Goal: Task Accomplishment & Management: Manage account settings

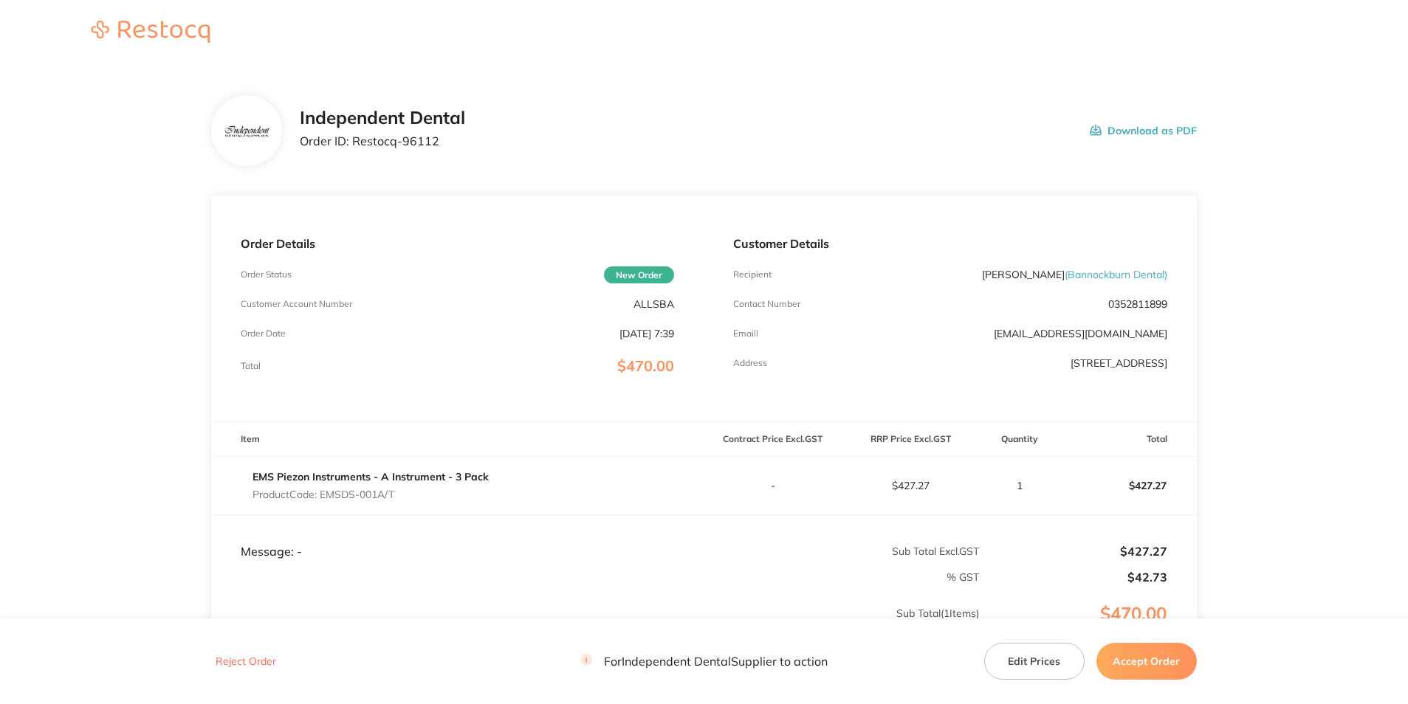
click at [1126, 131] on button "Download as PDF" at bounding box center [1143, 131] width 107 height 46
click at [1156, 654] on button "Accept Order" at bounding box center [1147, 661] width 100 height 37
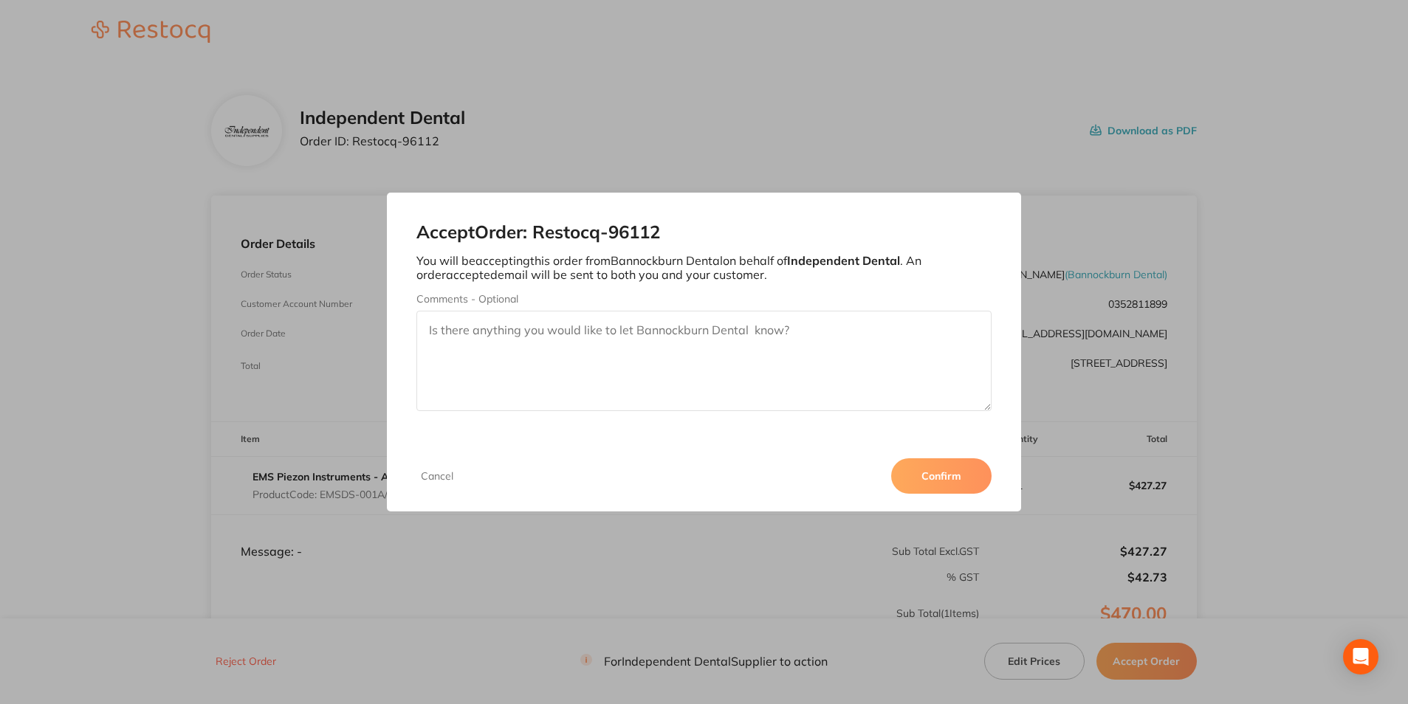
click at [939, 467] on button "Confirm" at bounding box center [941, 476] width 100 height 35
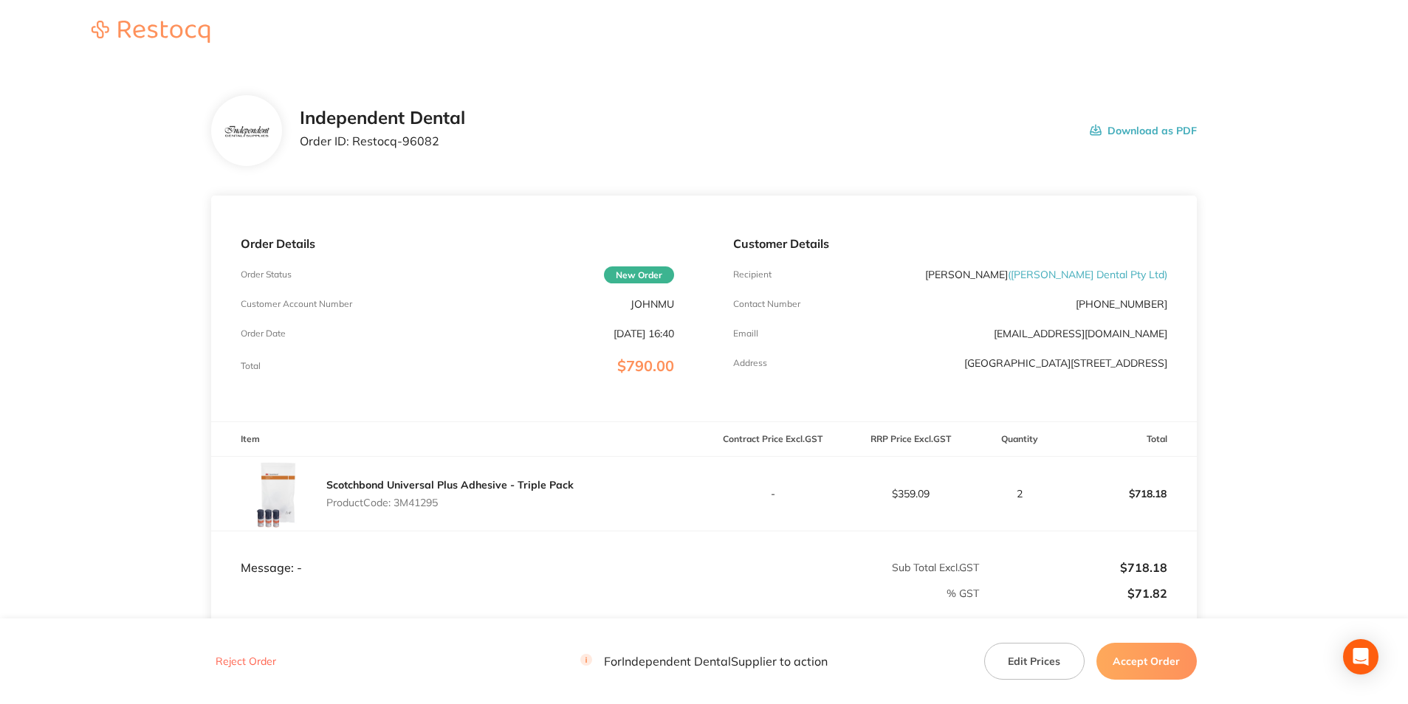
click at [1129, 130] on button "Download as PDF" at bounding box center [1143, 131] width 107 height 46
click at [1150, 656] on button "Accept Order" at bounding box center [1147, 661] width 100 height 37
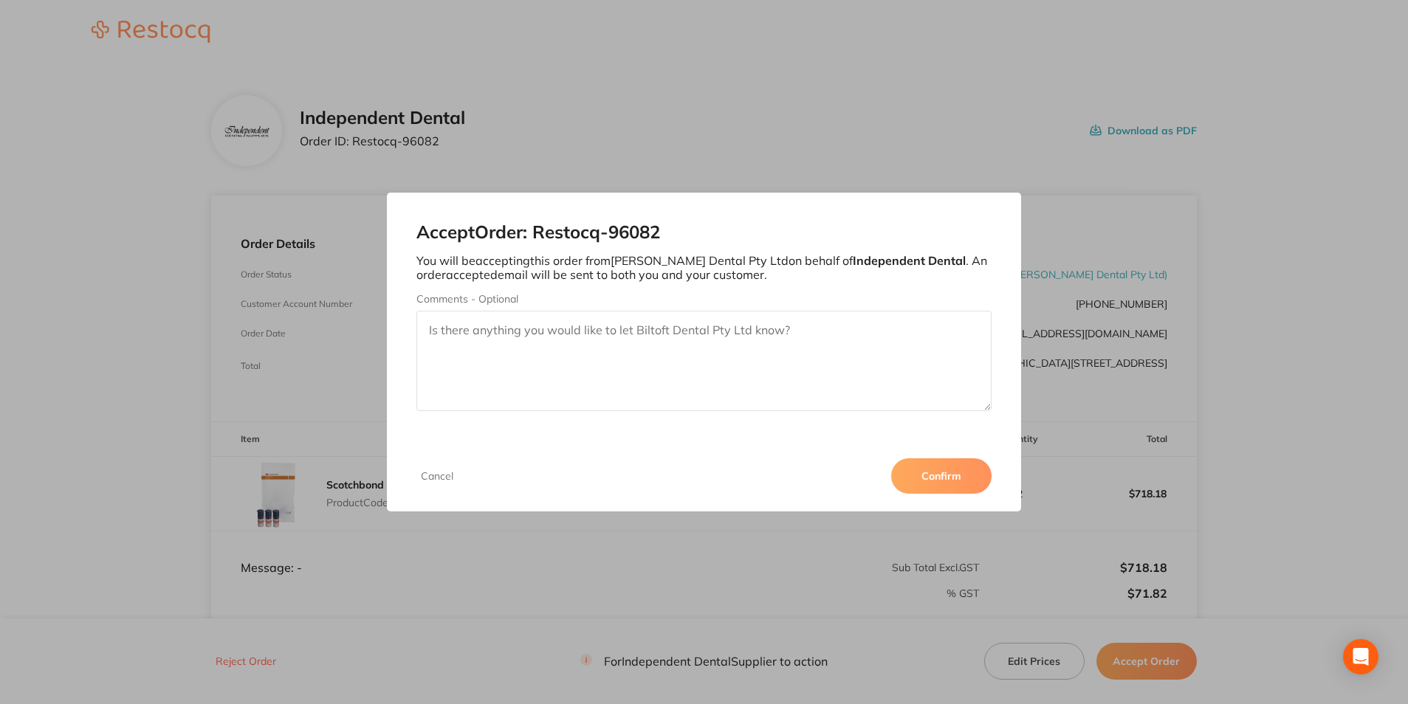
click at [944, 479] on button "Confirm" at bounding box center [941, 476] width 100 height 35
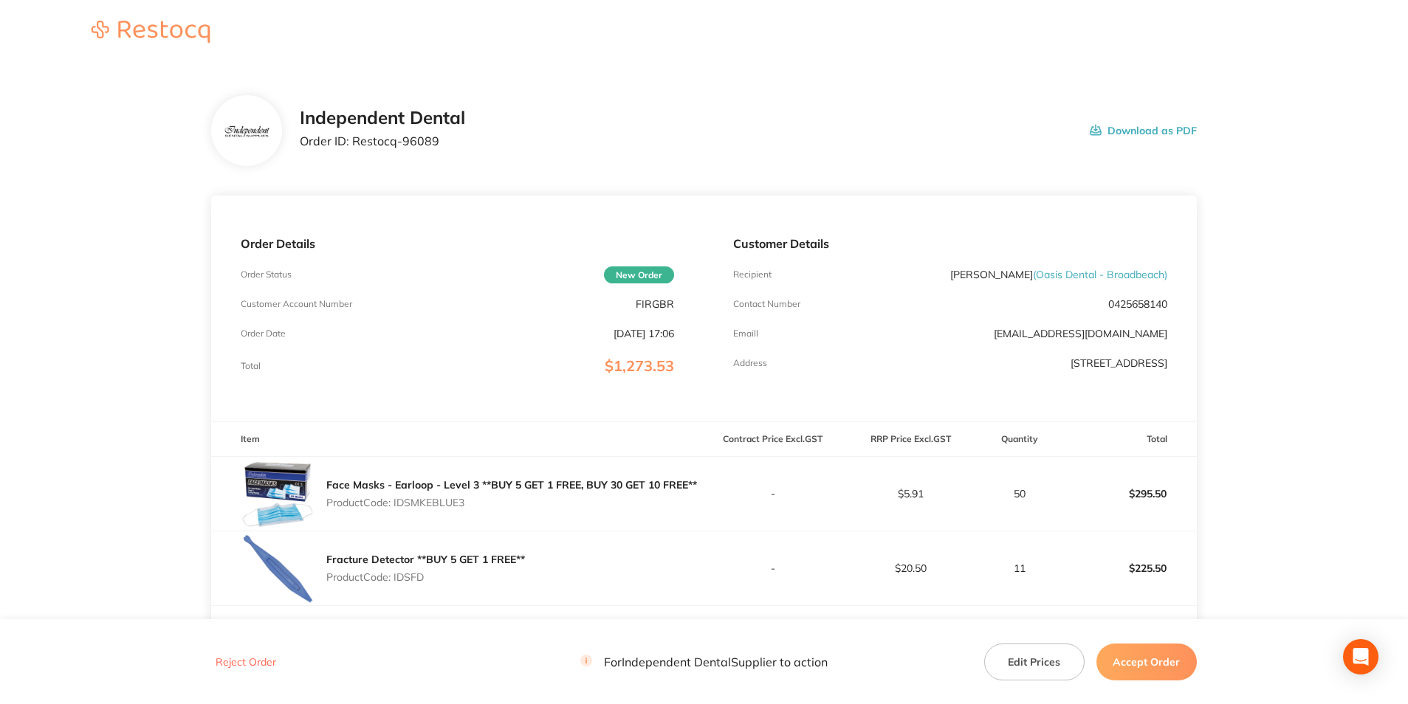
click at [1151, 656] on button "Accept Order" at bounding box center [1147, 661] width 100 height 37
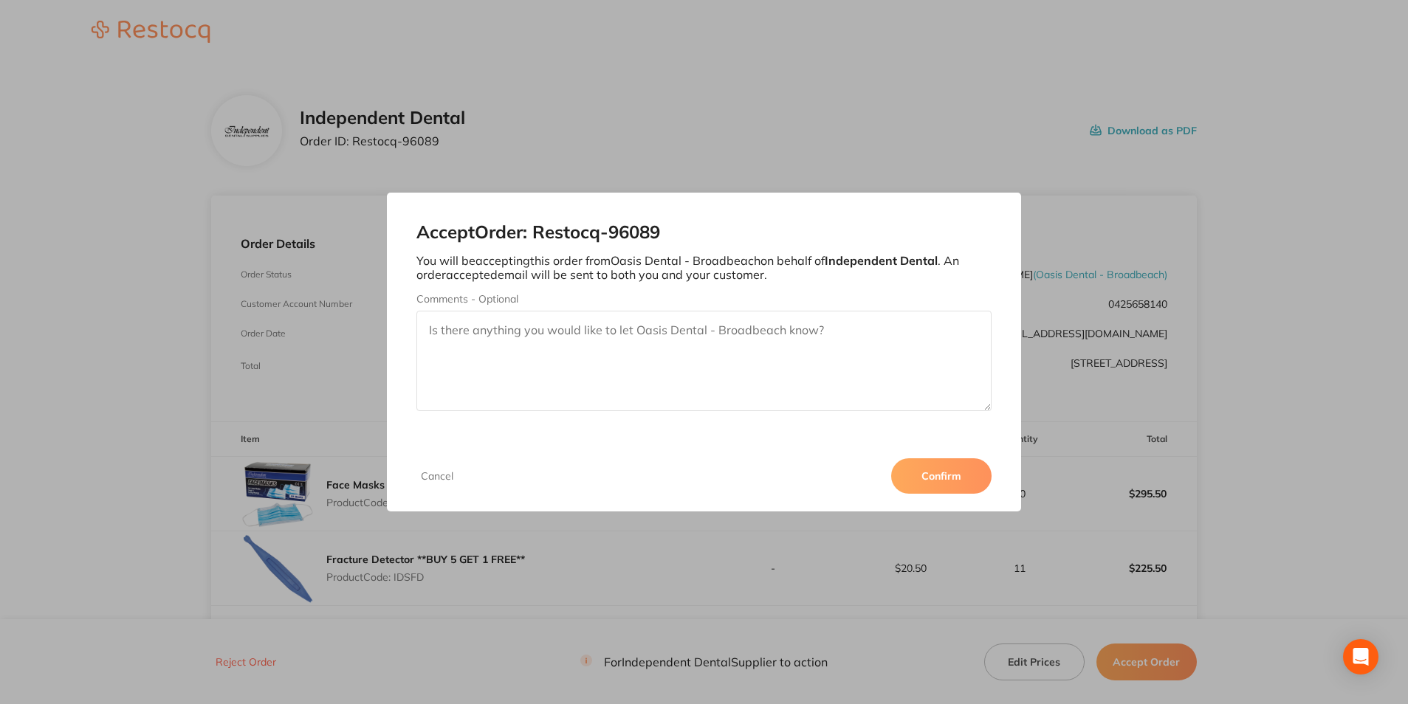
click at [946, 479] on button "Confirm" at bounding box center [941, 476] width 100 height 35
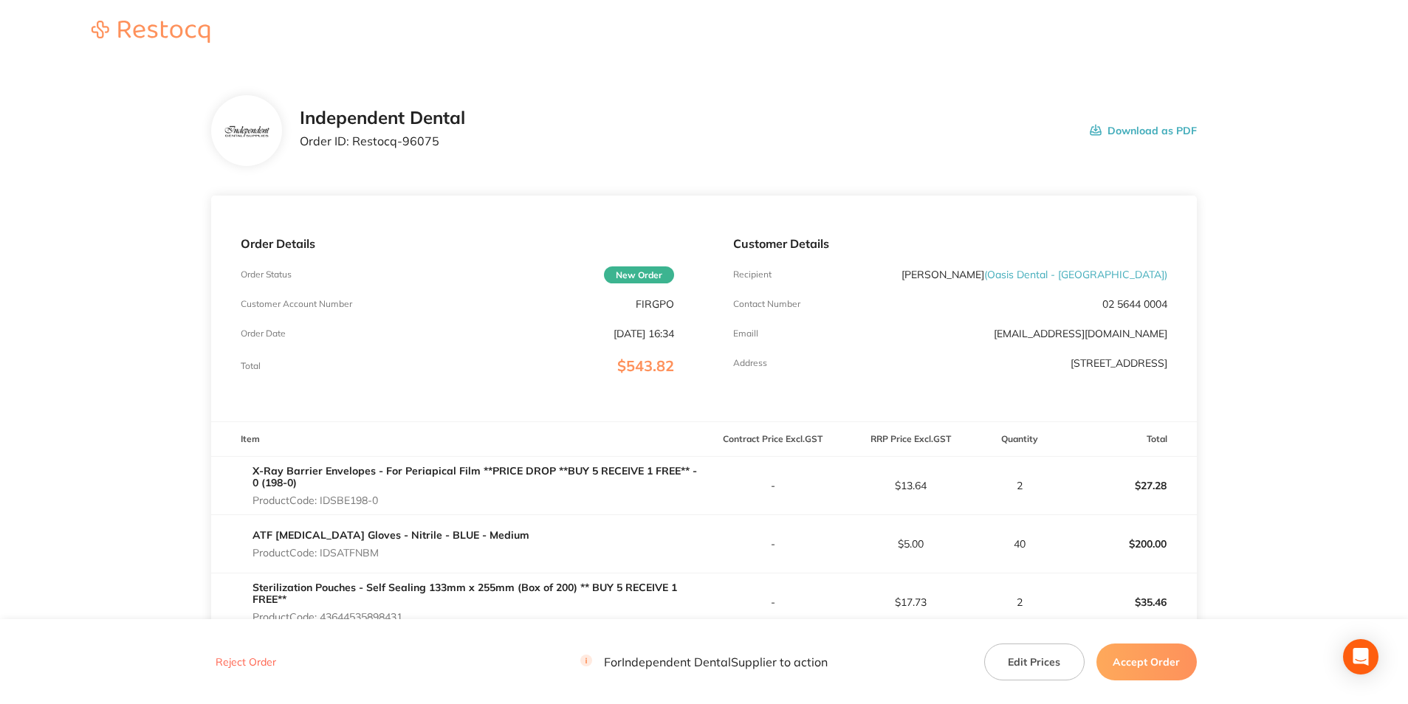
click at [1123, 648] on button "Accept Order" at bounding box center [1147, 661] width 100 height 37
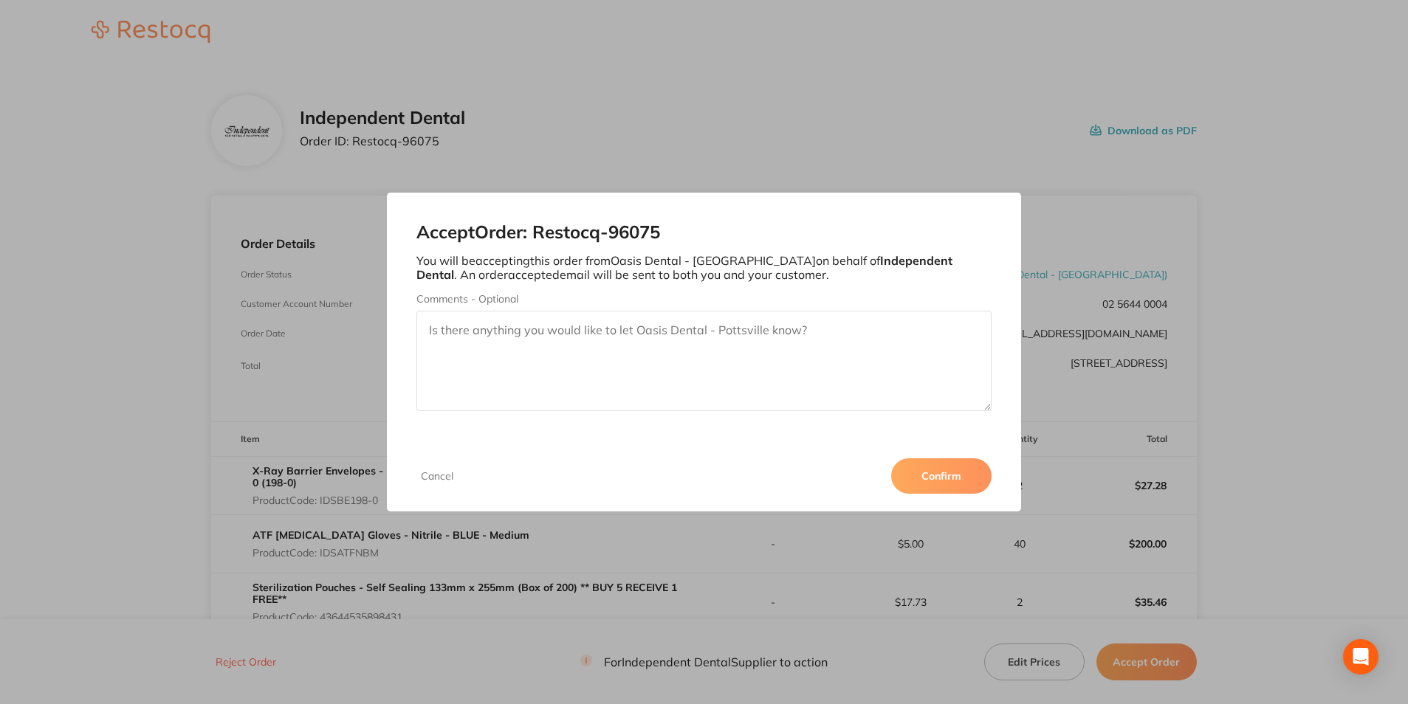
click at [946, 462] on button "Confirm" at bounding box center [941, 476] width 100 height 35
